Goal: Check status: Check status

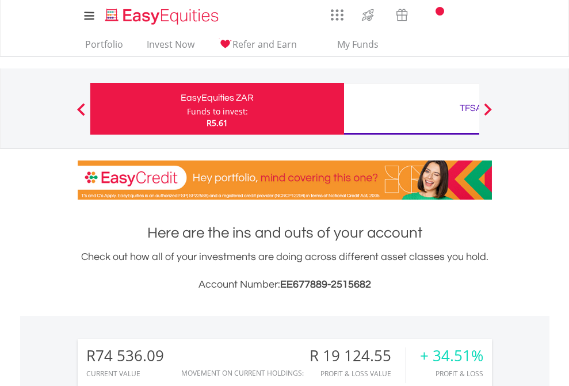
click at [187, 109] on div "Funds to invest:" at bounding box center [217, 112] width 61 height 12
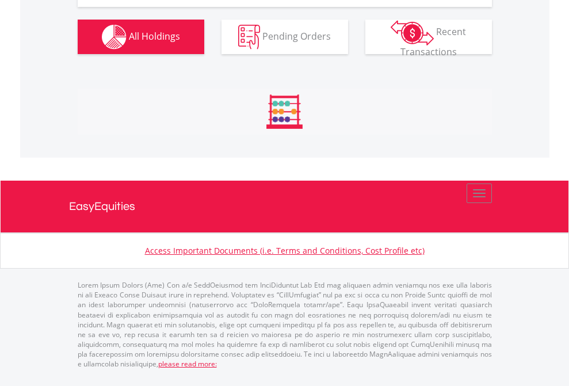
scroll to position [1372, 0]
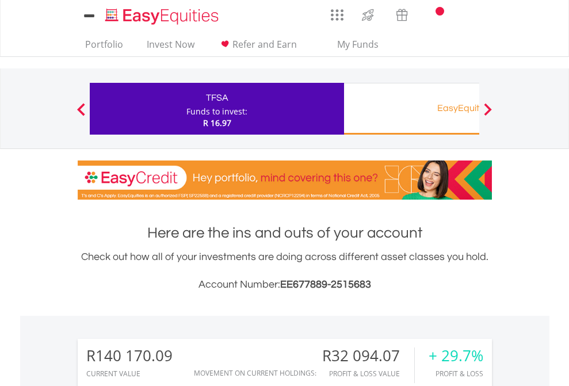
scroll to position [110, 181]
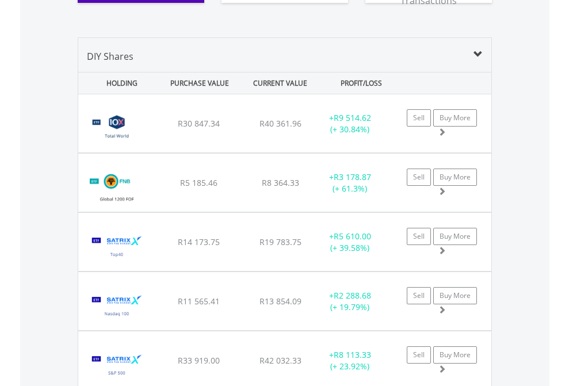
scroll to position [1326, 0]
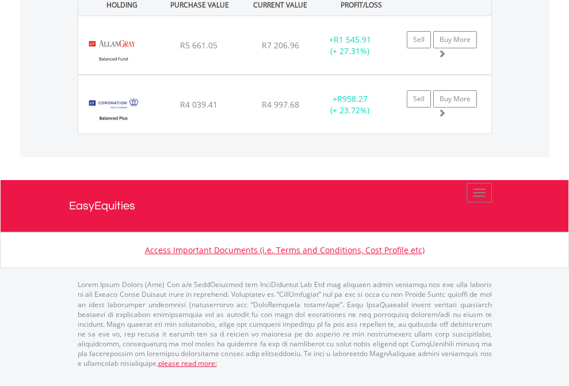
scroll to position [1370, 0]
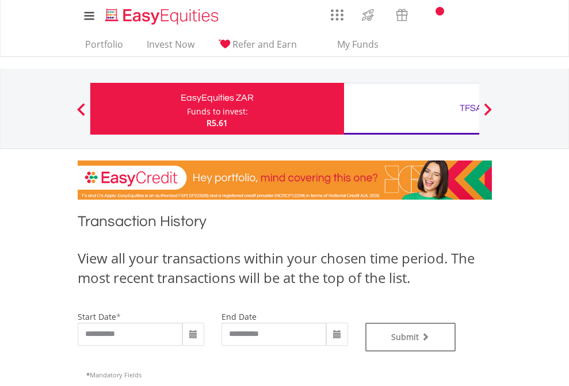
type input "**********"
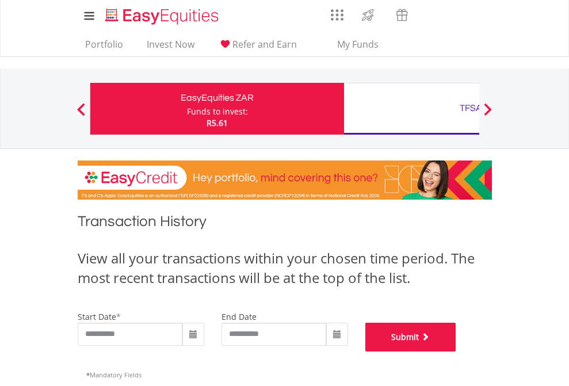
click at [456, 352] on button "Submit" at bounding box center [410, 337] width 91 height 29
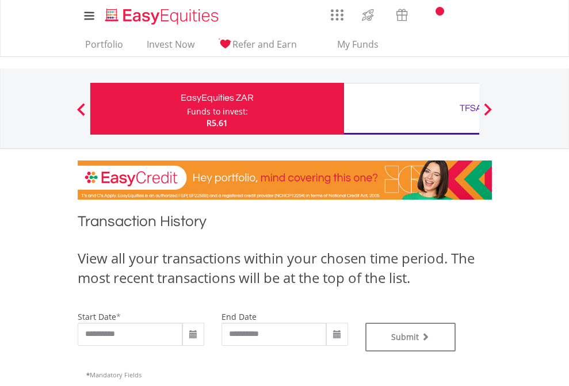
click at [411, 109] on div "TFSA" at bounding box center [471, 108] width 240 height 16
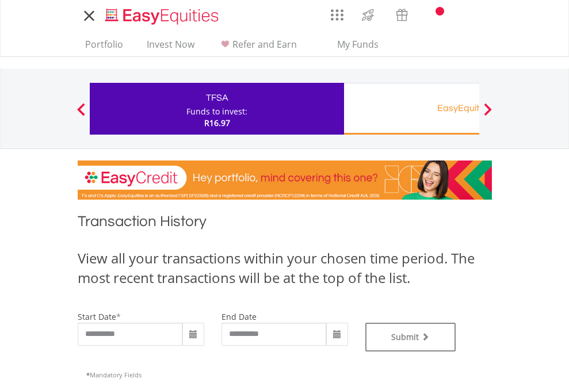
type input "**********"
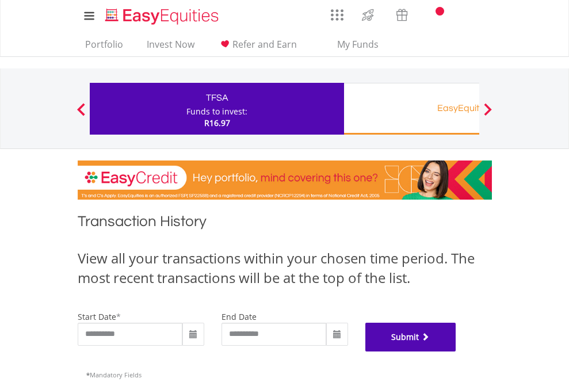
click at [456, 352] on button "Submit" at bounding box center [410, 337] width 91 height 29
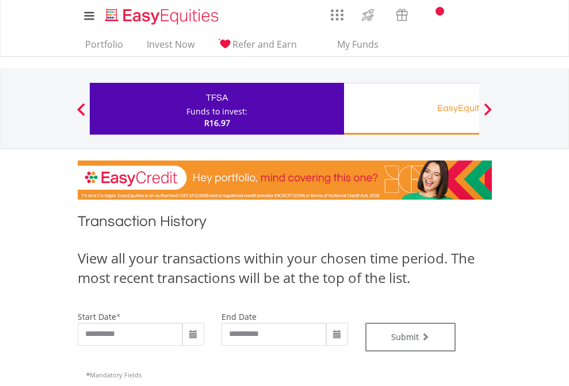
click at [411, 109] on div "EasyEquities RA" at bounding box center [471, 108] width 240 height 16
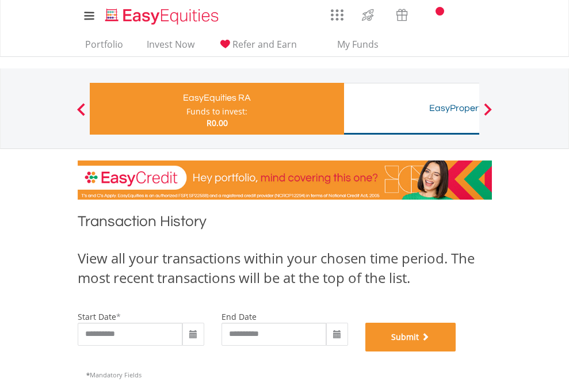
click at [456, 352] on button "Submit" at bounding box center [410, 337] width 91 height 29
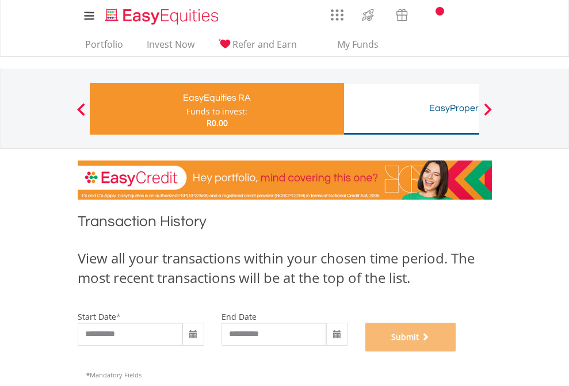
scroll to position [467, 0]
